Goal: Find specific page/section: Find specific page/section

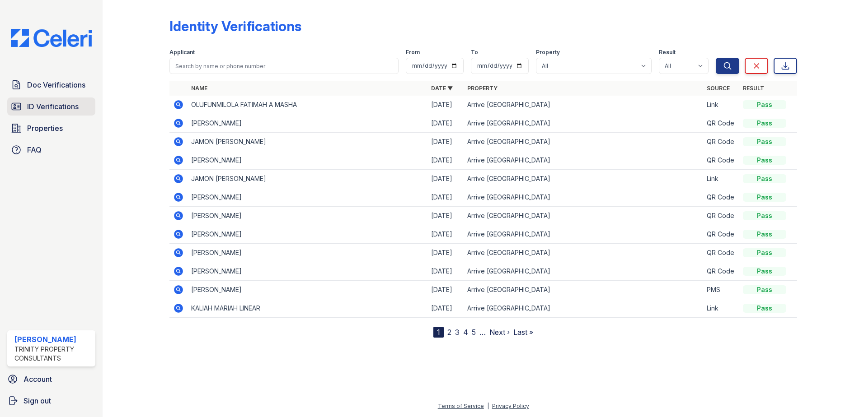
click at [69, 107] on span "ID Verifications" at bounding box center [53, 106] width 52 height 11
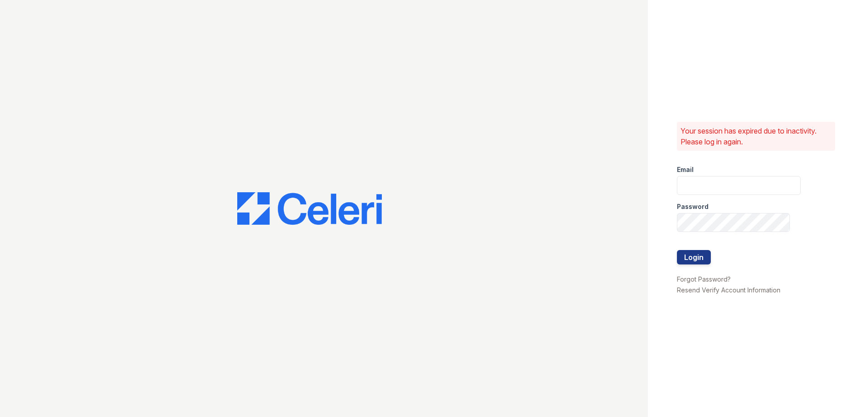
type input "hneely@trinity-pm.com"
click at [689, 258] on button "Login" at bounding box center [694, 257] width 34 height 14
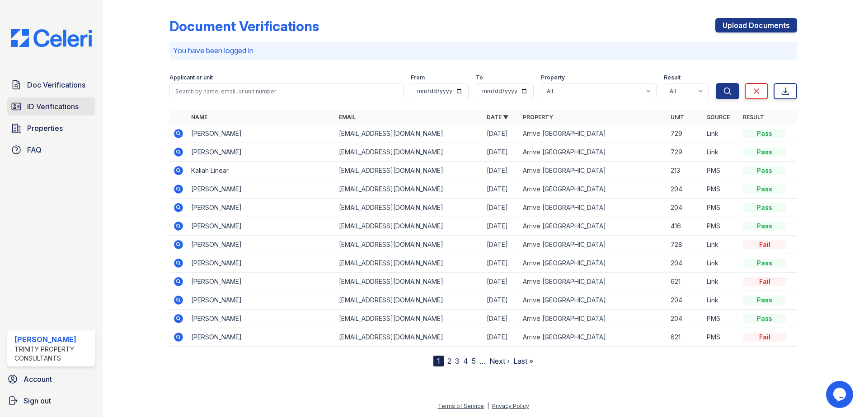
click at [57, 106] on span "ID Verifications" at bounding box center [53, 106] width 52 height 11
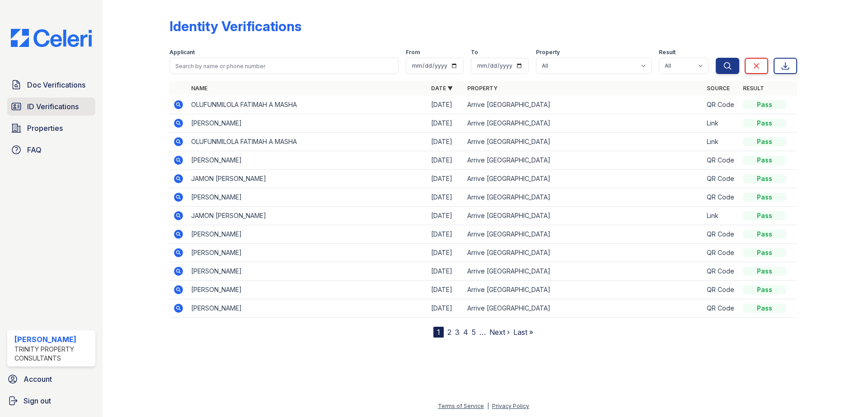
click at [72, 112] on span "ID Verifications" at bounding box center [53, 106] width 52 height 11
